Goal: Information Seeking & Learning: Learn about a topic

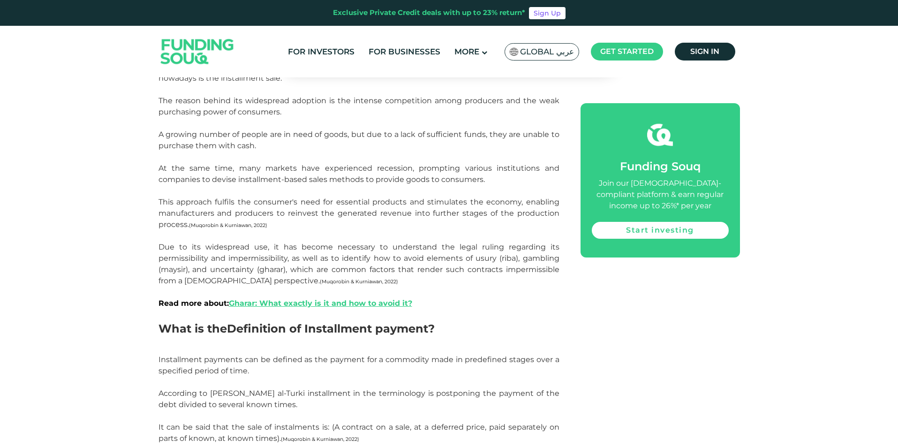
scroll to position [657, 0]
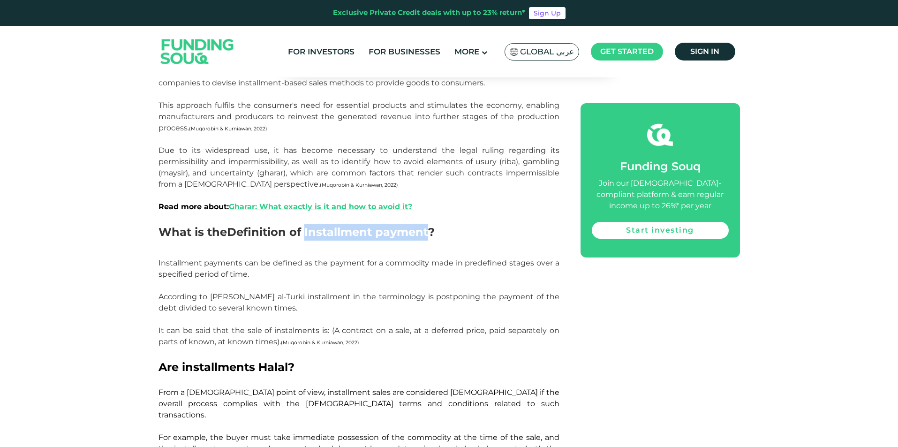
drag, startPoint x: 307, startPoint y: 236, endPoint x: 432, endPoint y: 234, distance: 124.8
click at [432, 234] on span "Definition of Installment payment?" at bounding box center [331, 232] width 208 height 14
copy span "Installment payment"
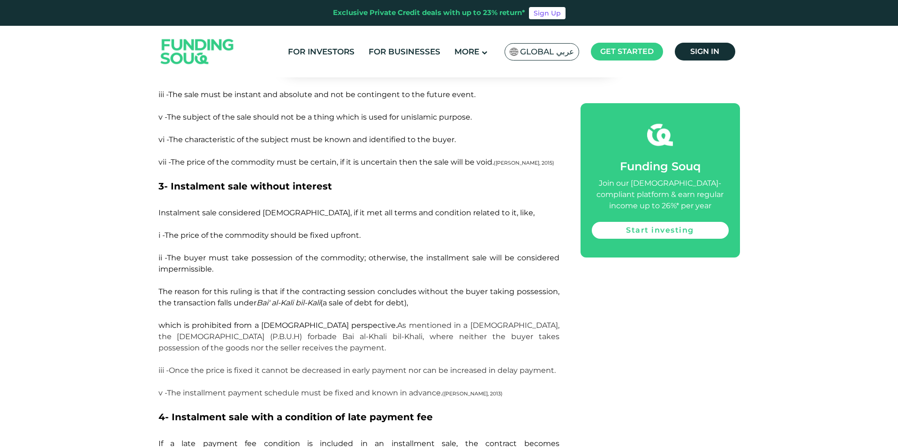
scroll to position [1548, 0]
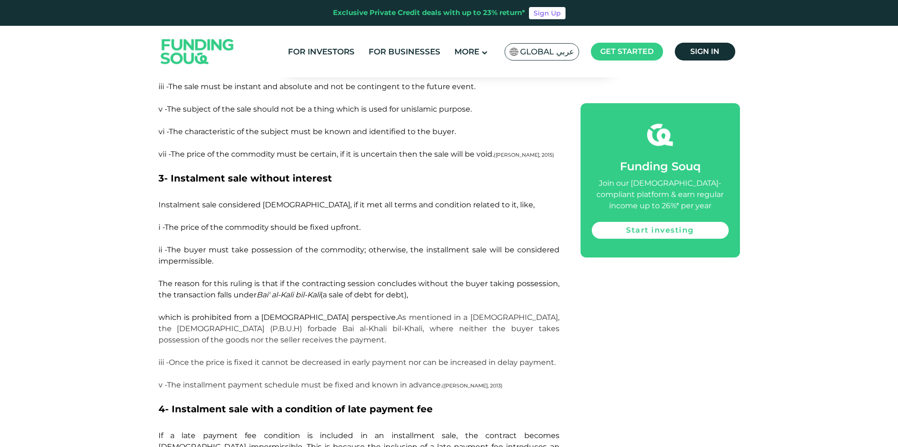
click at [357, 244] on p "ii -The buyer must take possession of the commodity; otherwise, the installment…" at bounding box center [359, 300] width 401 height 113
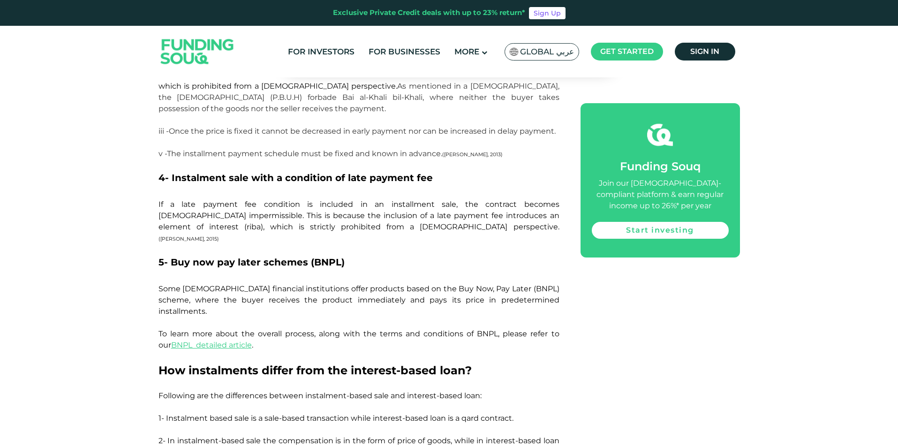
scroll to position [1830, 0]
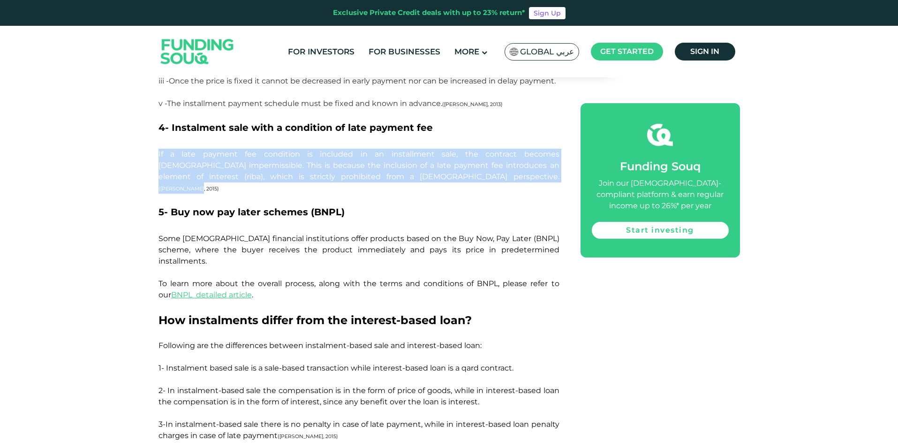
drag, startPoint x: 158, startPoint y: 117, endPoint x: 411, endPoint y: 142, distance: 254.6
click at [411, 149] on p "If a late payment fee condition is included in an installment sale, the contrac…" at bounding box center [359, 177] width 401 height 56
copy span "If a late payment fee condition is included in an installment sale, the contrac…"
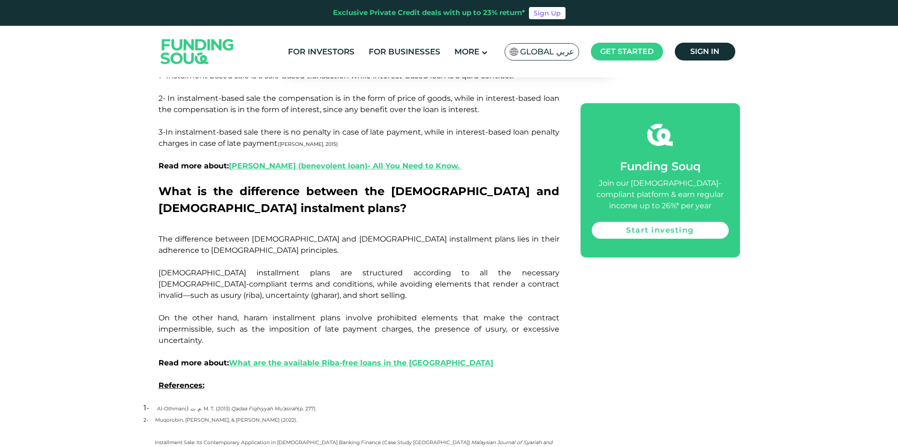
scroll to position [2111, 0]
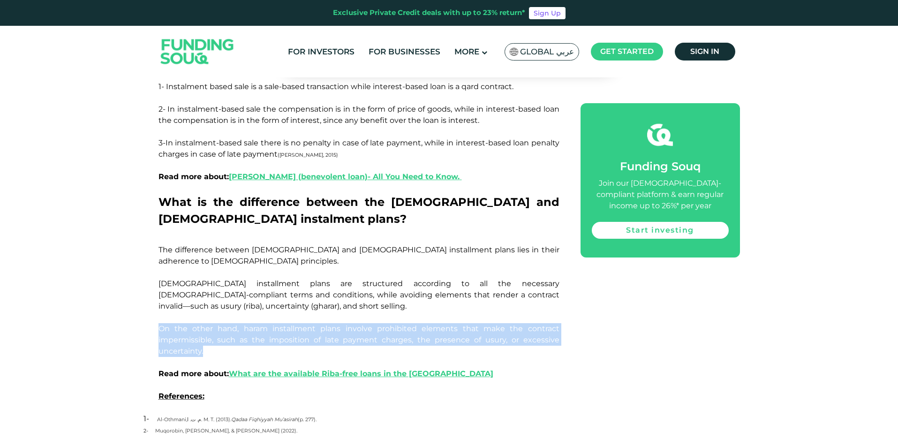
drag, startPoint x: 159, startPoint y: 256, endPoint x: 219, endPoint y: 278, distance: 64.4
click at [219, 278] on p "The difference between [DEMOGRAPHIC_DATA] and [DEMOGRAPHIC_DATA] installment pl…" at bounding box center [359, 317] width 401 height 146
copy span "On the other hand, haram installment plans involve prohibited elements that mak…"
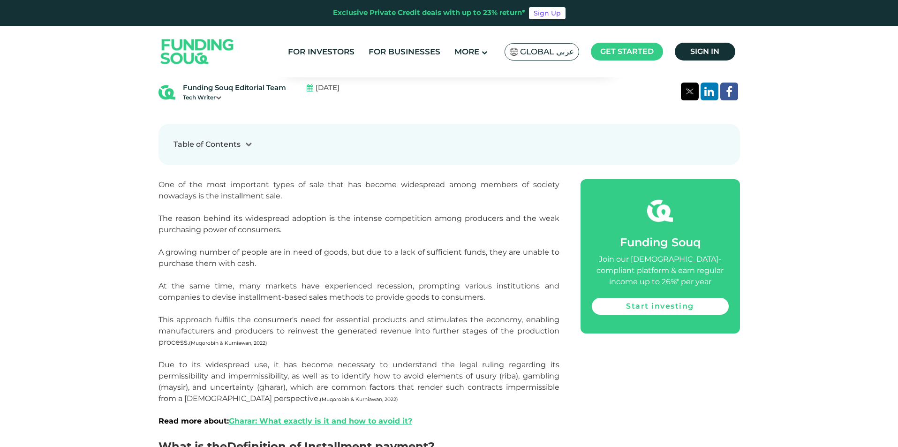
scroll to position [422, 0]
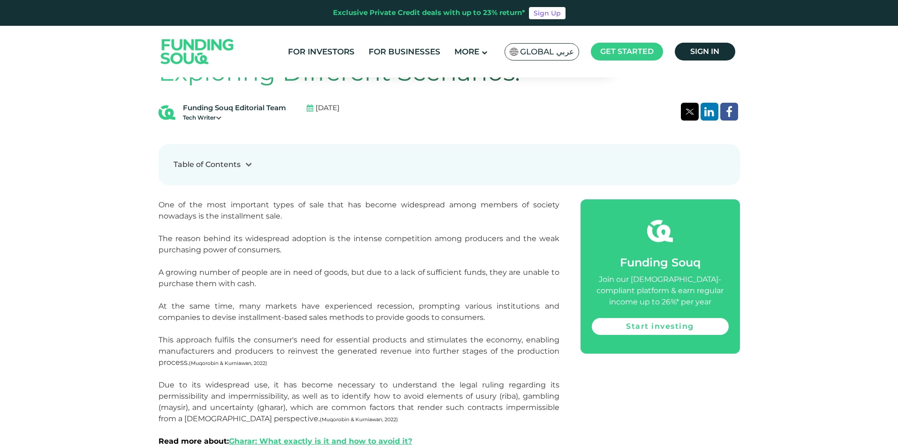
click at [237, 169] on div "Table of Contents" at bounding box center [207, 164] width 67 height 11
